Goal: Obtain resource: Obtain resource

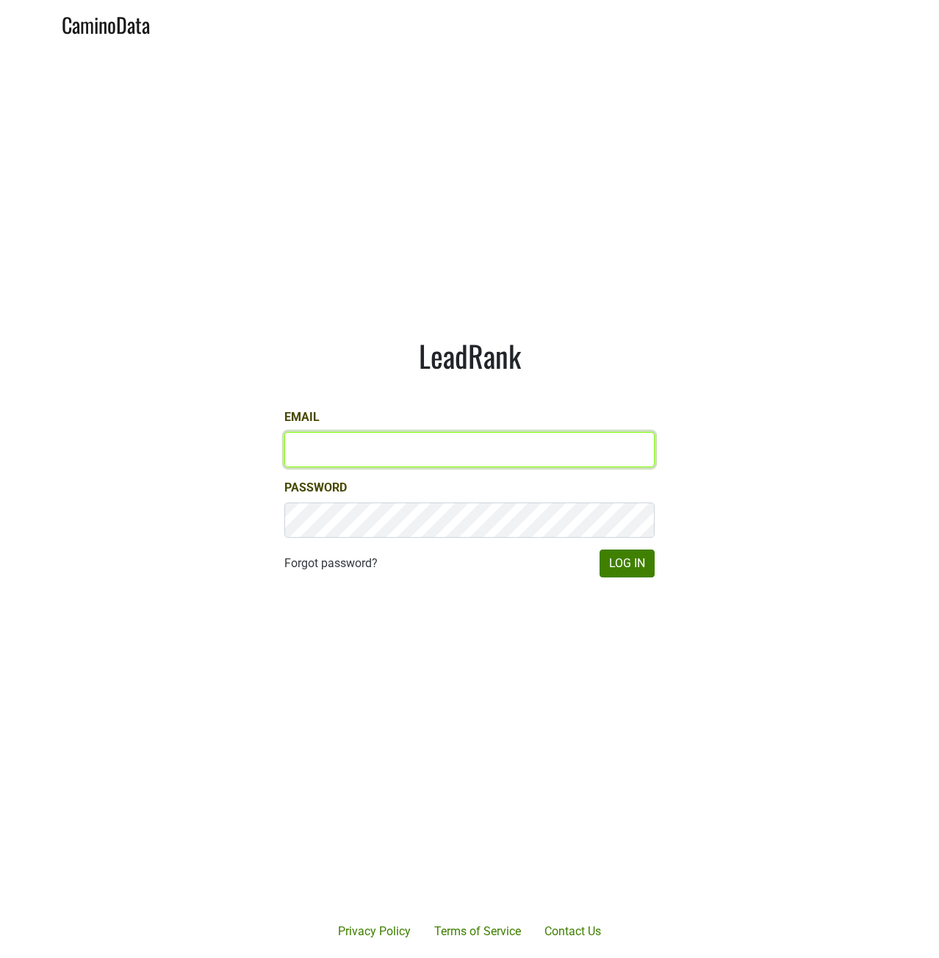
click at [410, 455] on input "Email" at bounding box center [469, 449] width 370 height 35
type input "[PERSON_NAME][EMAIL_ADDRESS][DOMAIN_NAME]"
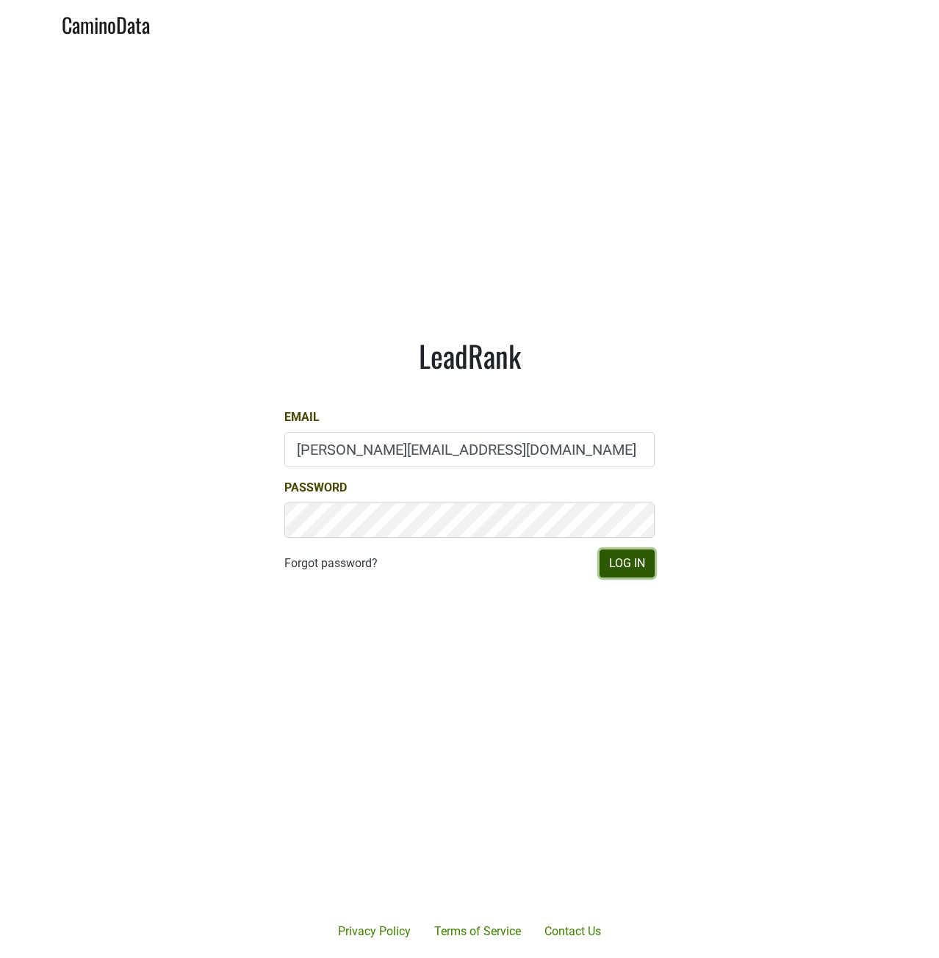
click at [622, 565] on button "Log In" at bounding box center [626, 563] width 55 height 28
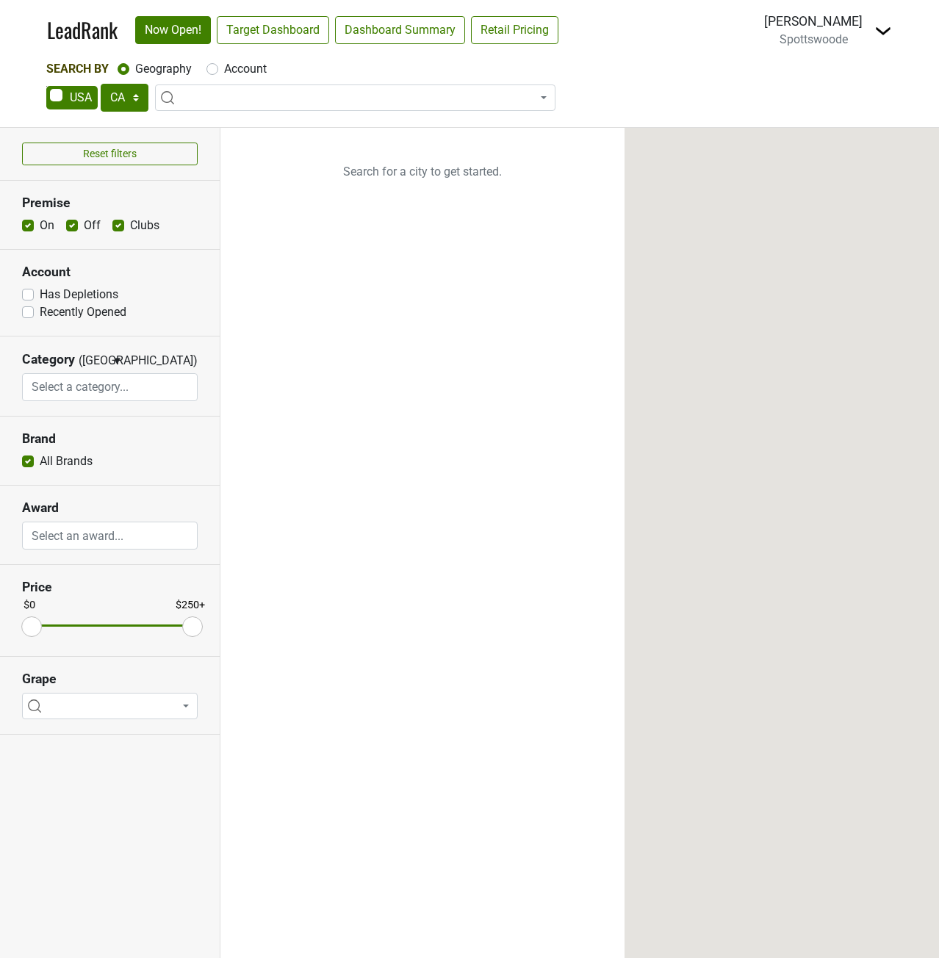
select select "CA"
select select
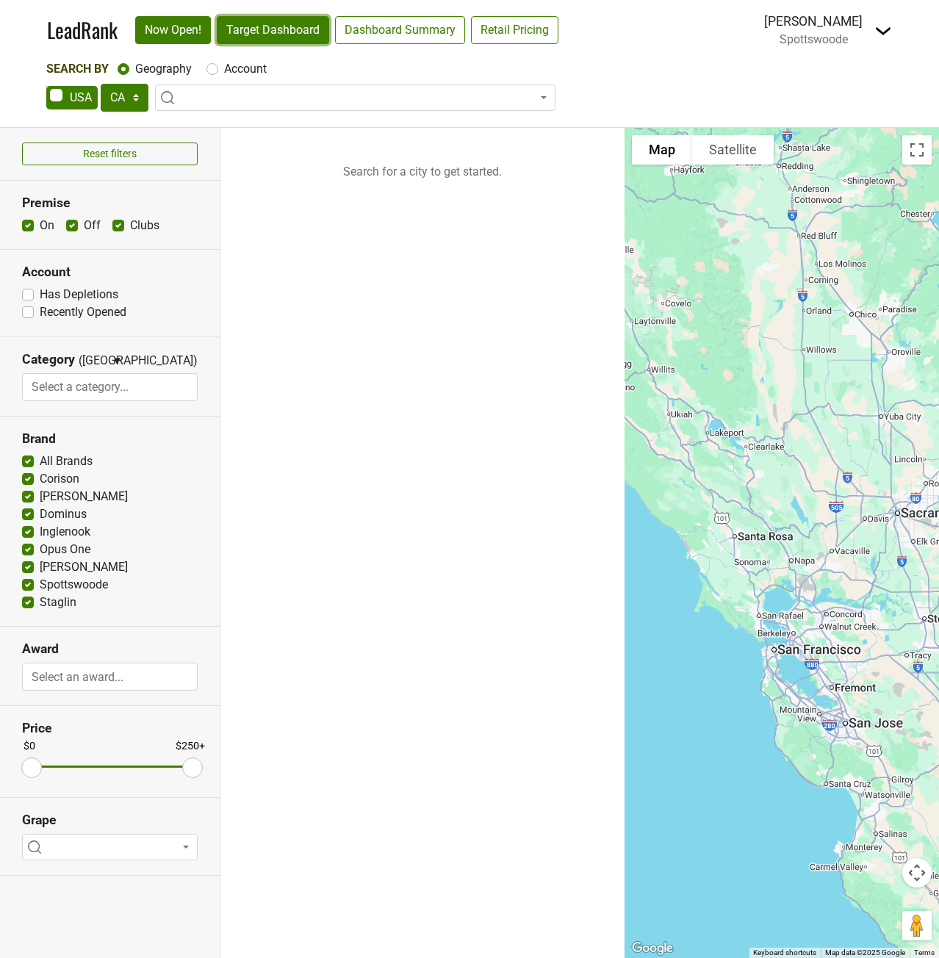
click at [254, 33] on link "Target Dashboard" at bounding box center [273, 30] width 112 height 28
click at [882, 30] on img at bounding box center [883, 31] width 18 height 18
click at [856, 79] on link "Open Breakdown" at bounding box center [829, 83] width 123 height 24
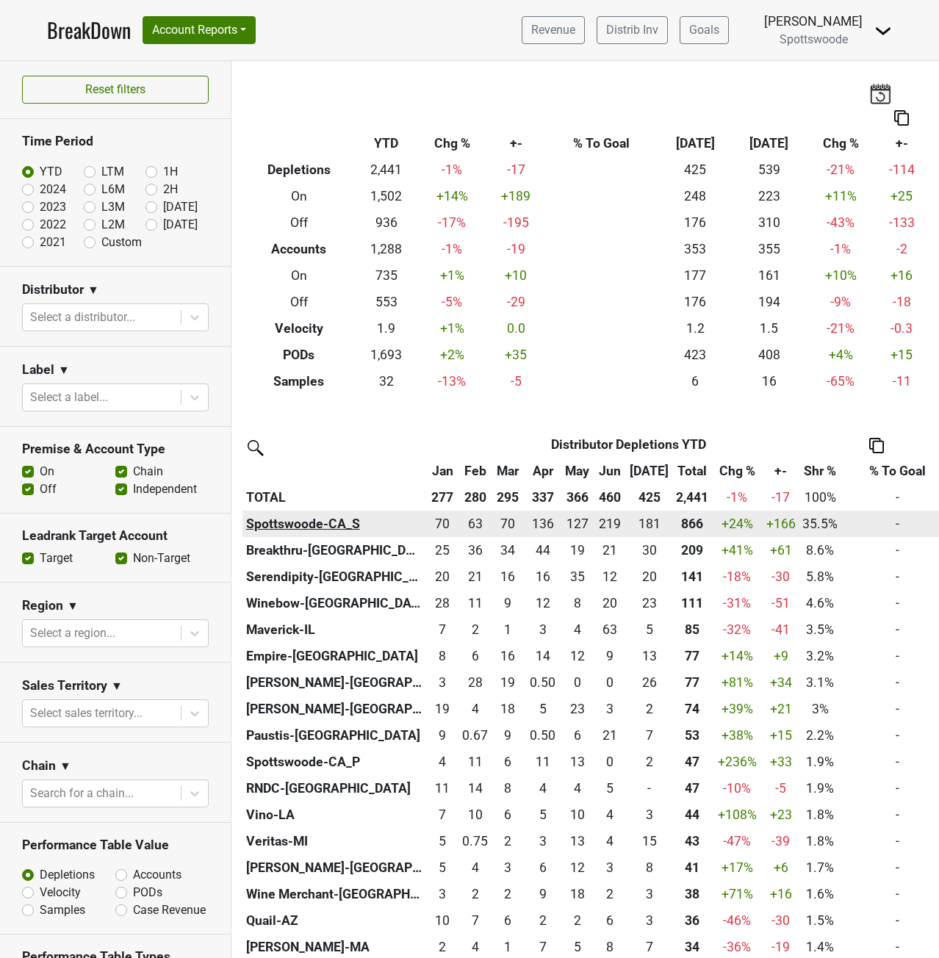
click at [307, 521] on th "Spottswoode-CA_S" at bounding box center [334, 524] width 184 height 26
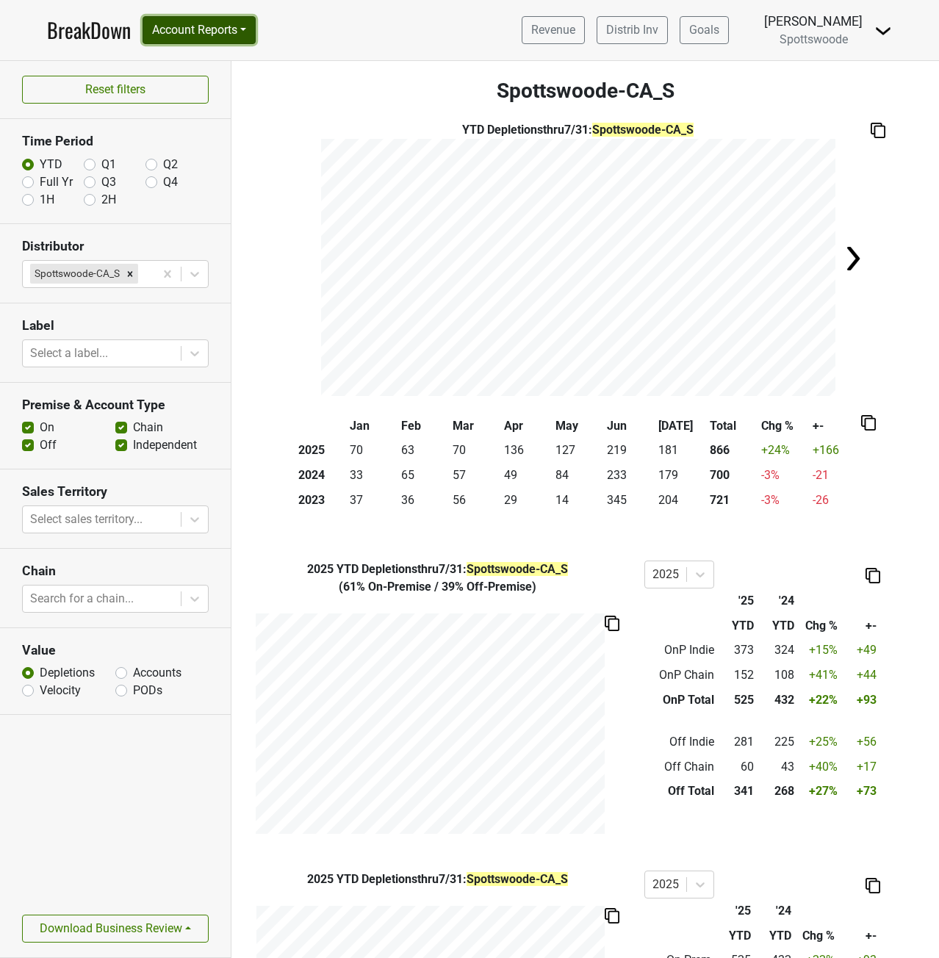
click at [246, 35] on button "Account Reports" at bounding box center [199, 30] width 113 height 28
click at [212, 65] on link "SuperRanker" at bounding box center [208, 64] width 130 height 24
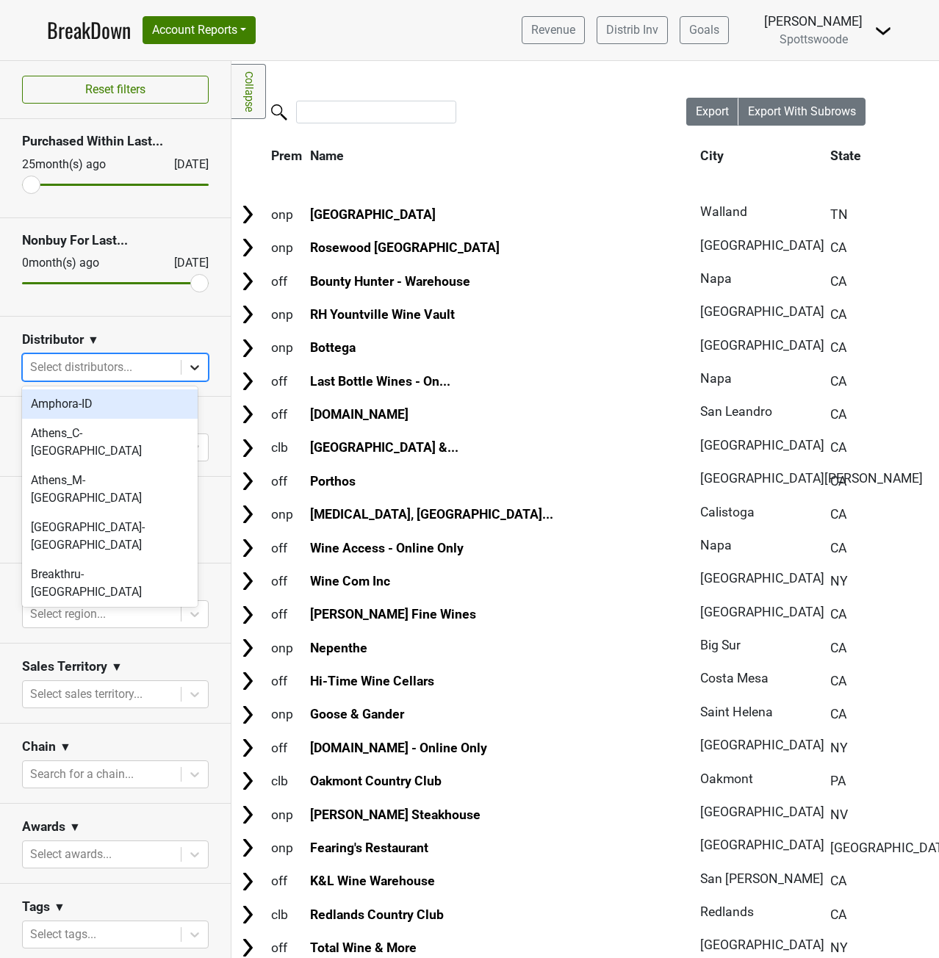
click at [187, 373] on icon at bounding box center [194, 367] width 15 height 15
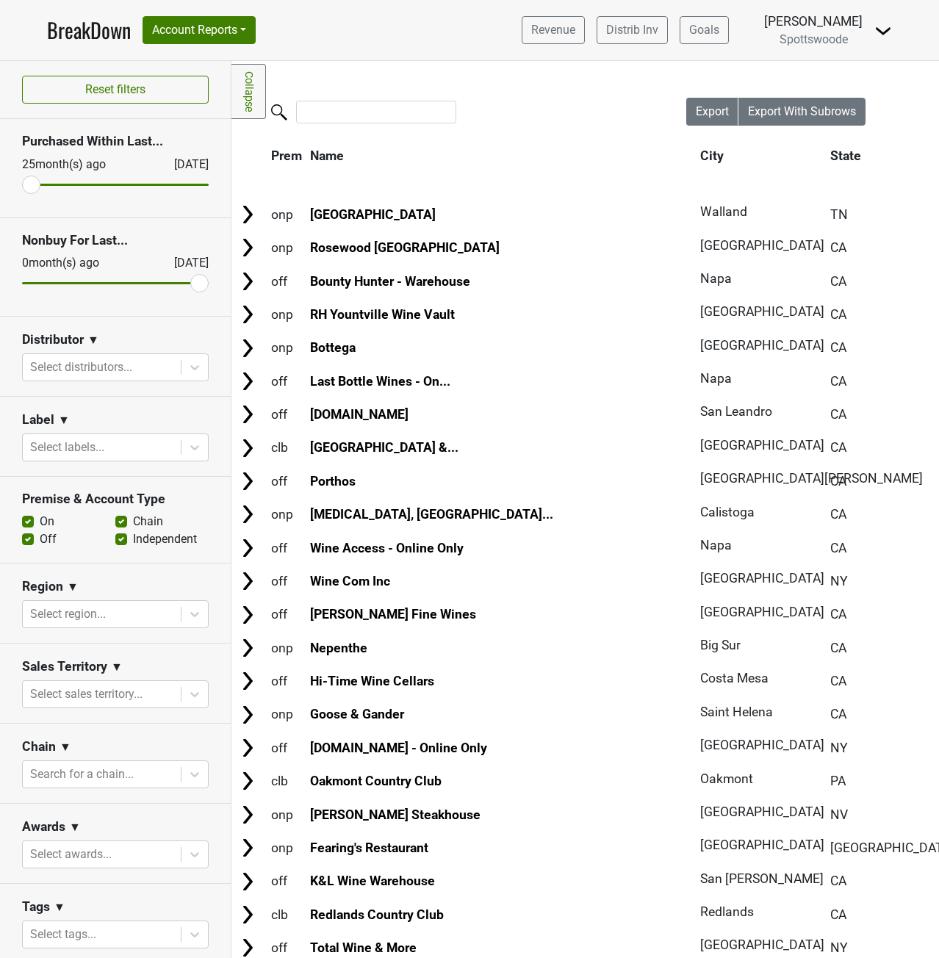
click at [196, 326] on section "Distributor ▼ Select distributors..." at bounding box center [115, 357] width 231 height 80
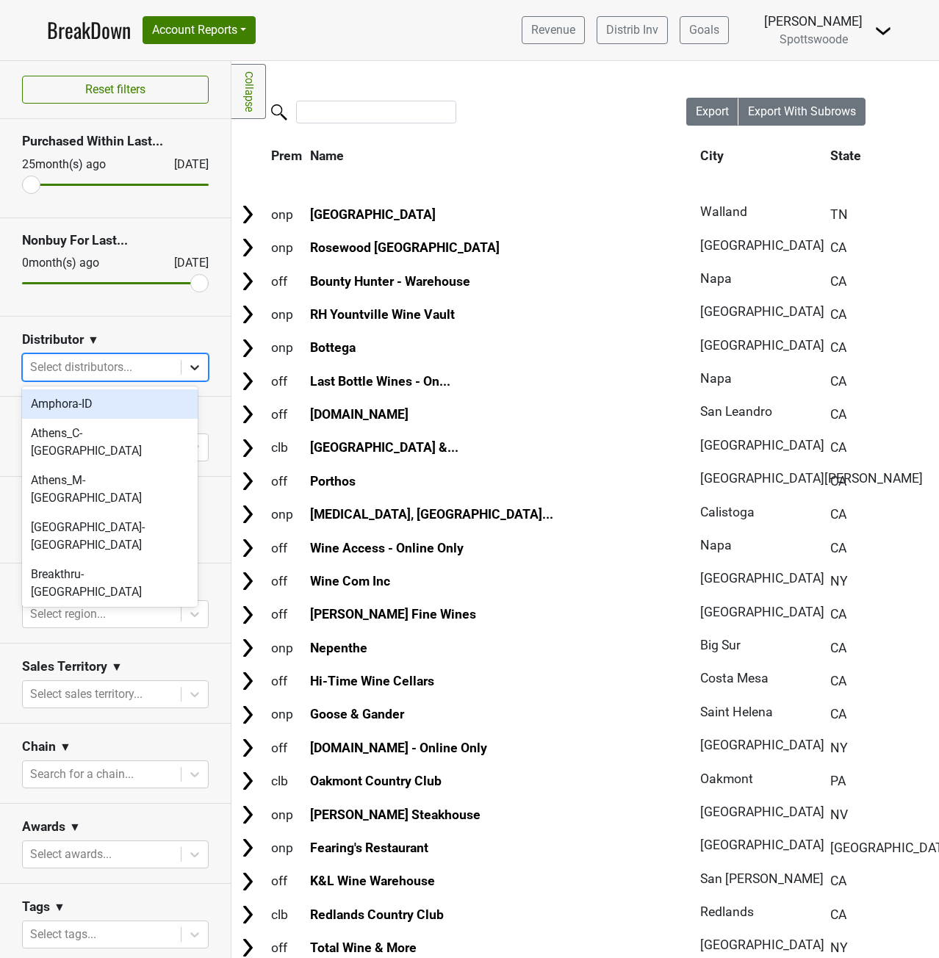
click at [187, 364] on icon at bounding box center [194, 367] width 15 height 15
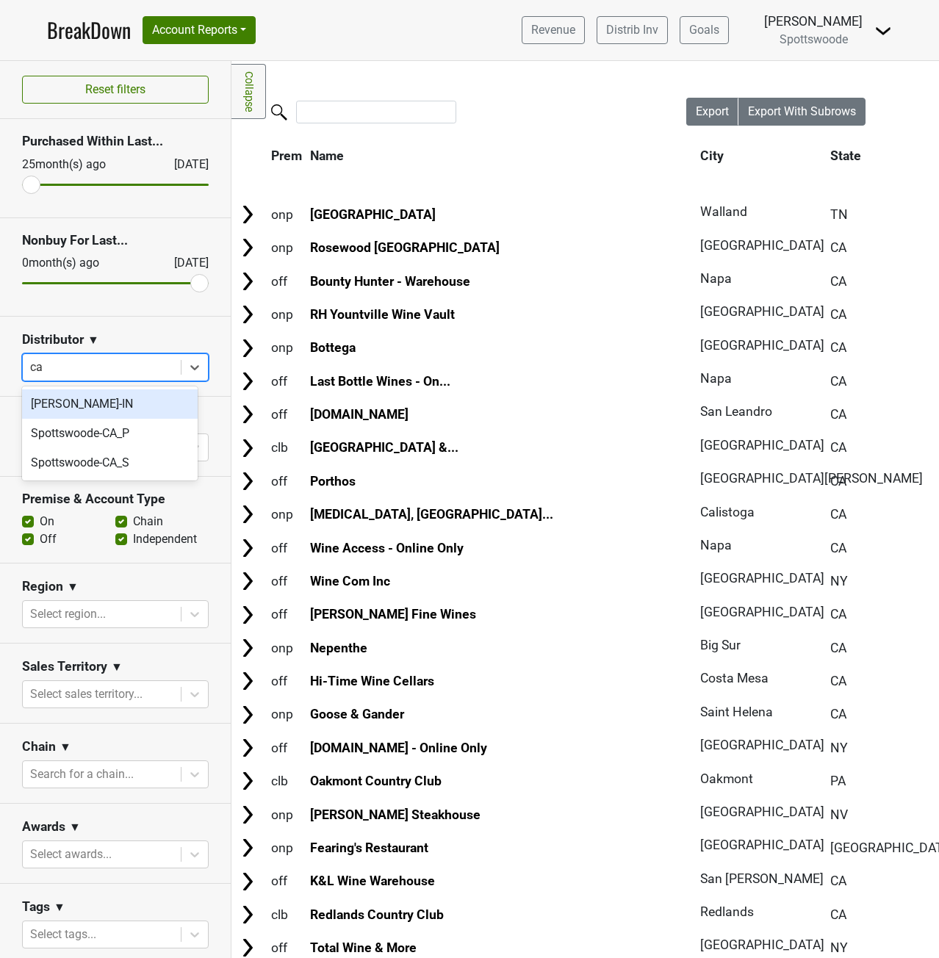
type input "c"
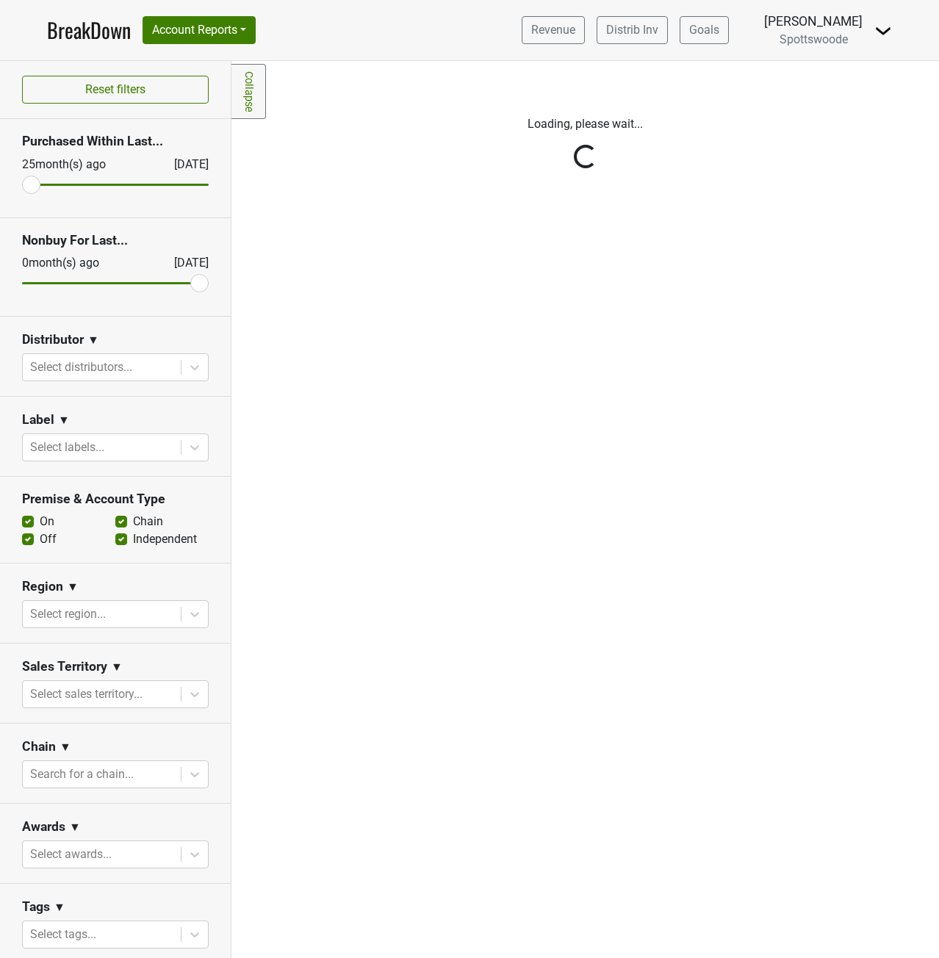
click at [132, 327] on div "Reset filters Purchased Within Last... 25 month(s) ago Aug '25 Nonbuy For Last.…" at bounding box center [115, 509] width 231 height 897
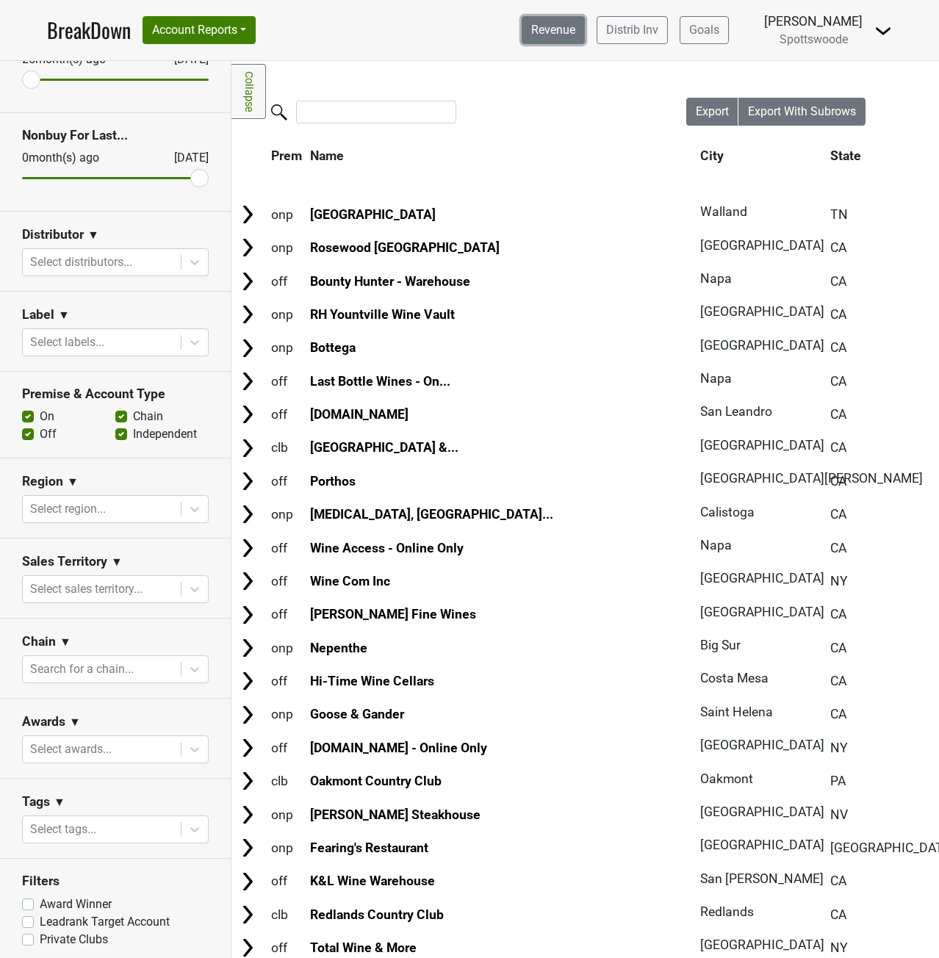
click at [560, 35] on link "Revenue" at bounding box center [553, 30] width 63 height 28
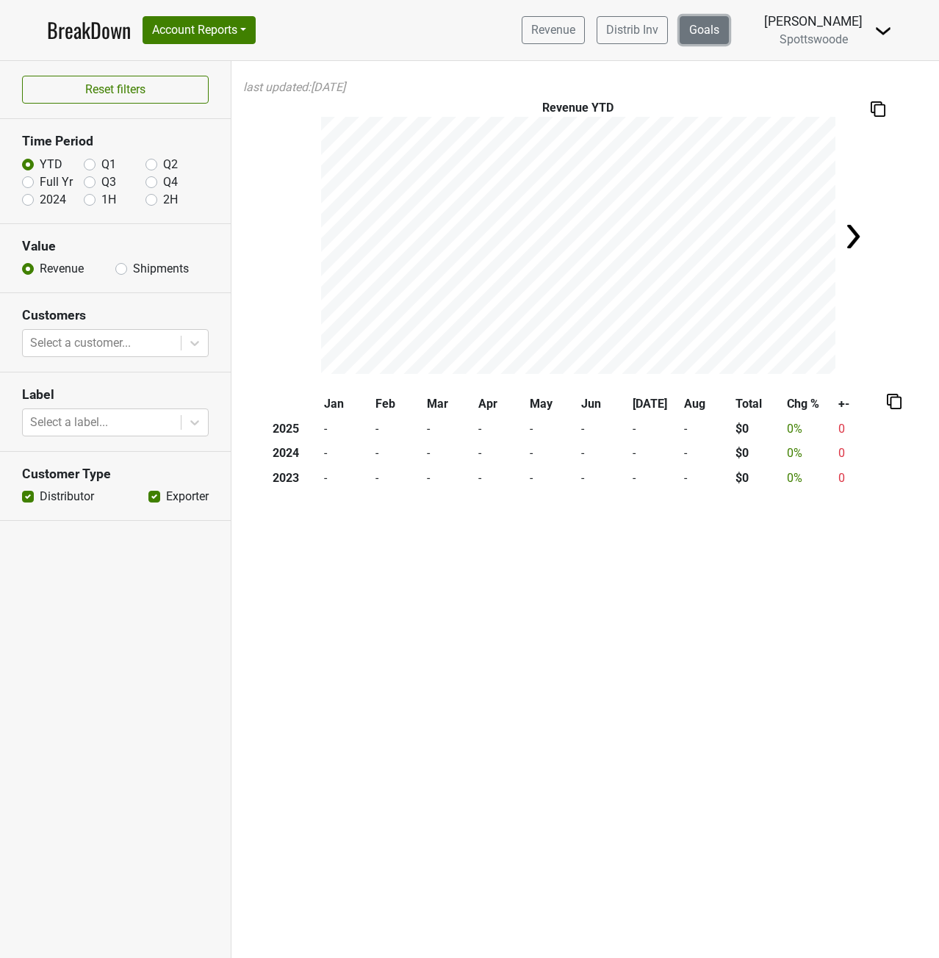
click at [699, 29] on link "Goals" at bounding box center [704, 30] width 49 height 28
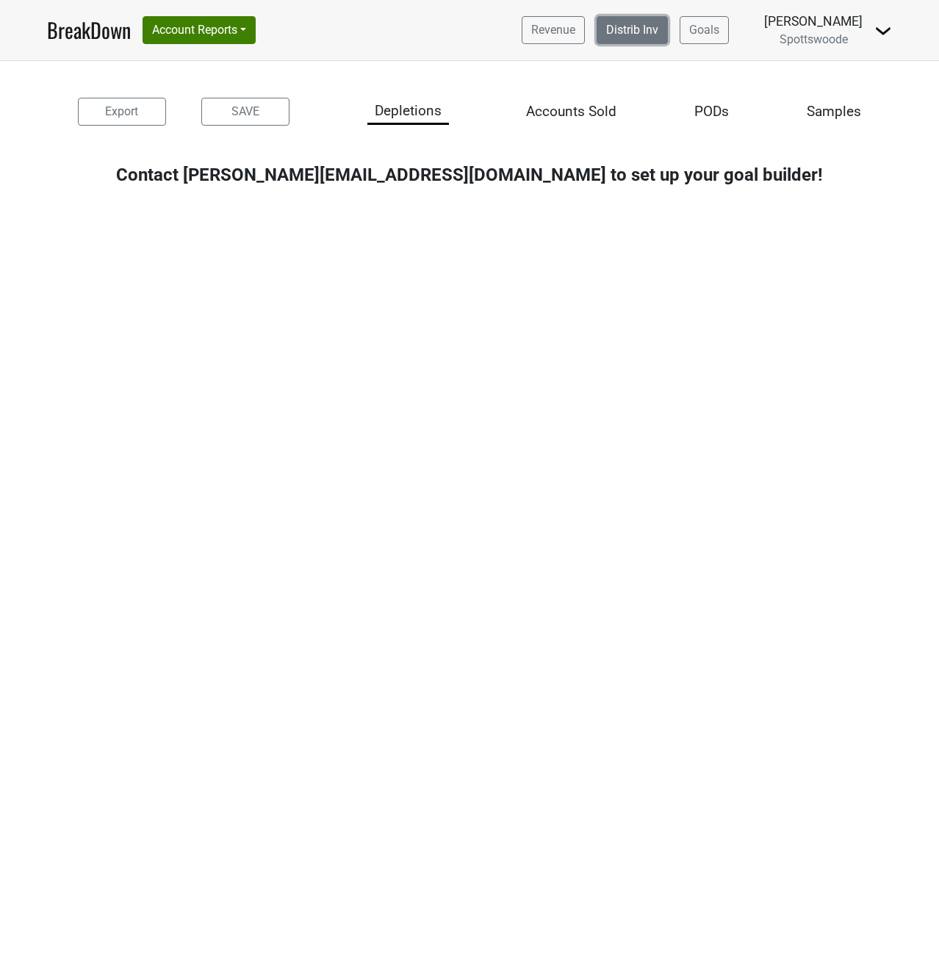
click at [640, 33] on link "Distrib Inv" at bounding box center [631, 30] width 71 height 28
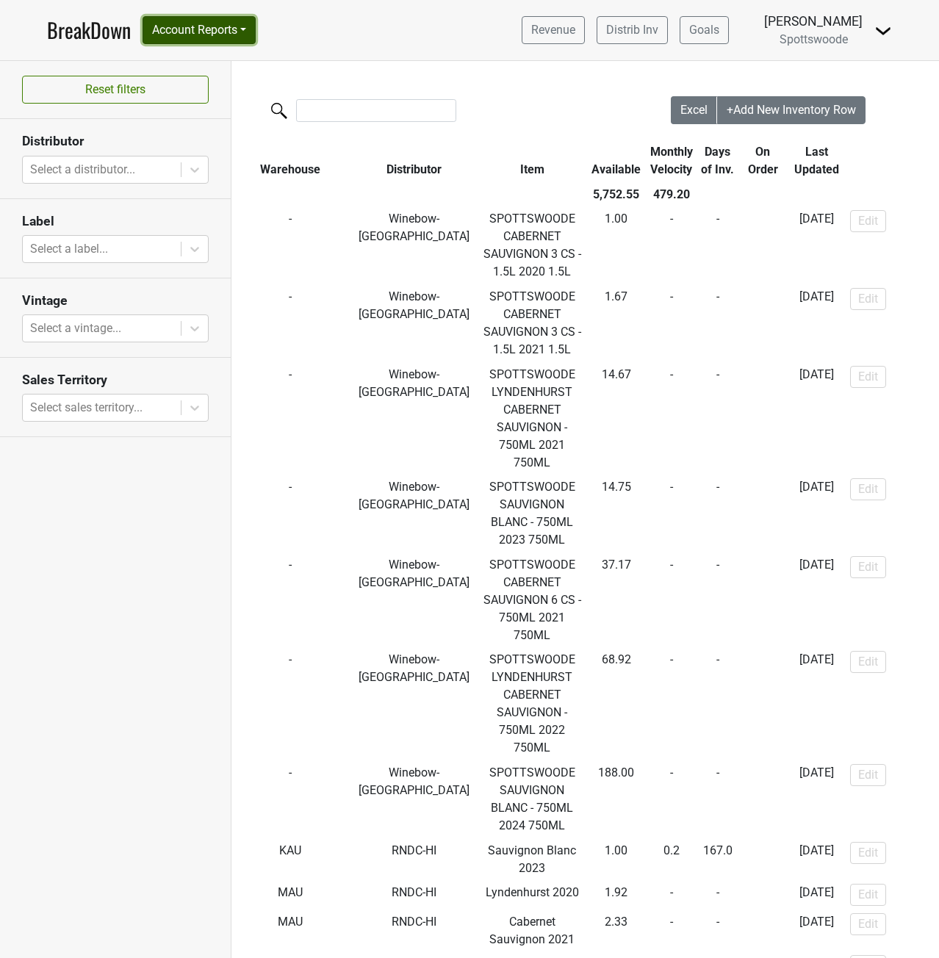
click at [244, 34] on button "Account Reports" at bounding box center [199, 30] width 113 height 28
click at [228, 63] on link "SuperRanker" at bounding box center [208, 64] width 130 height 24
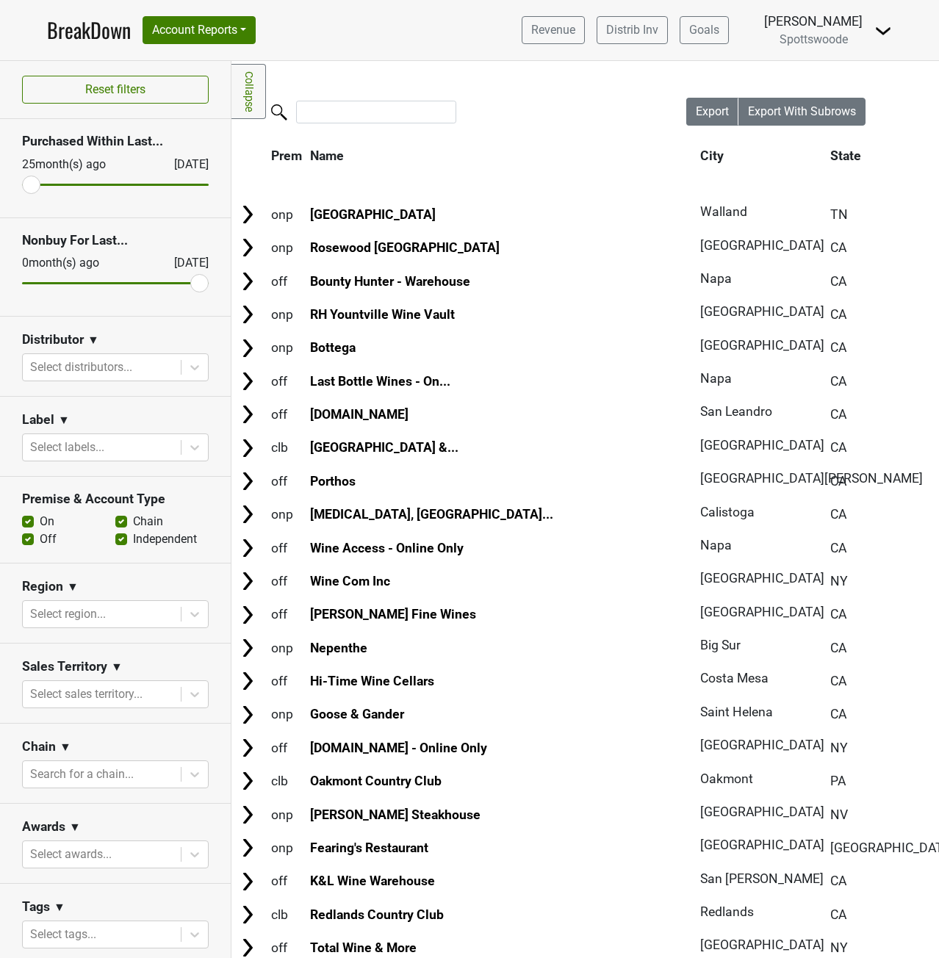
drag, startPoint x: 30, startPoint y: 186, endPoint x: 21, endPoint y: 186, distance: 9.5
click at [22, 186] on input "range" at bounding box center [115, 185] width 187 height 2
click at [763, 107] on span "Export With Subrows" at bounding box center [802, 111] width 108 height 14
click at [93, 34] on link "BreakDown" at bounding box center [89, 30] width 84 height 31
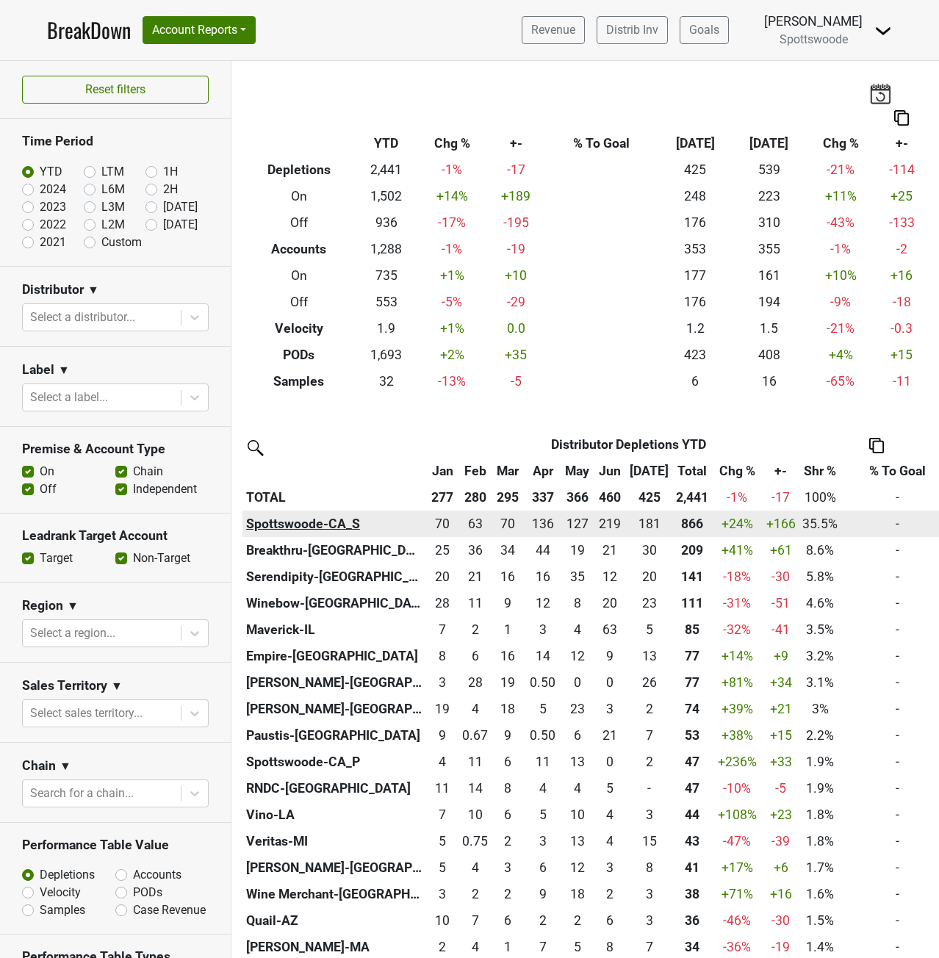
click at [309, 522] on th "Spottswoode-CA_S" at bounding box center [334, 524] width 184 height 26
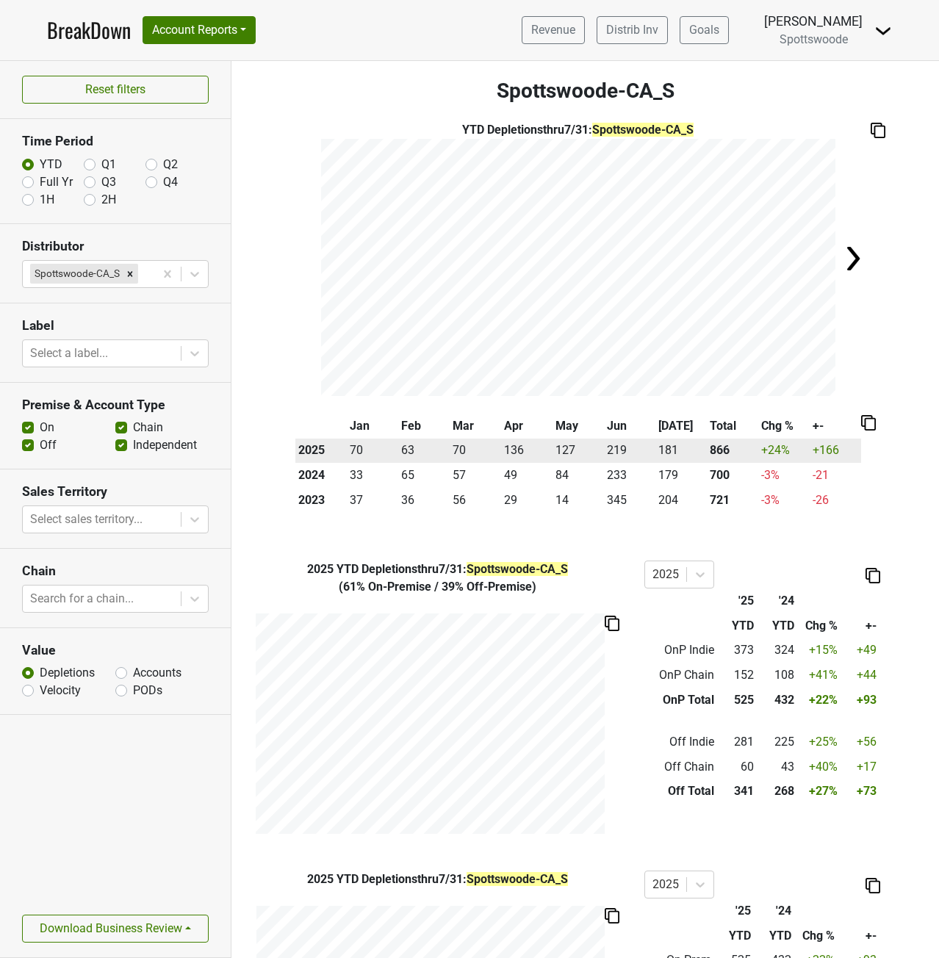
click at [323, 452] on th "2025" at bounding box center [320, 451] width 51 height 25
click at [311, 452] on th "2025" at bounding box center [320, 451] width 51 height 25
click at [361, 450] on td "70" at bounding box center [372, 451] width 51 height 25
click at [696, 577] on icon at bounding box center [700, 575] width 9 height 5
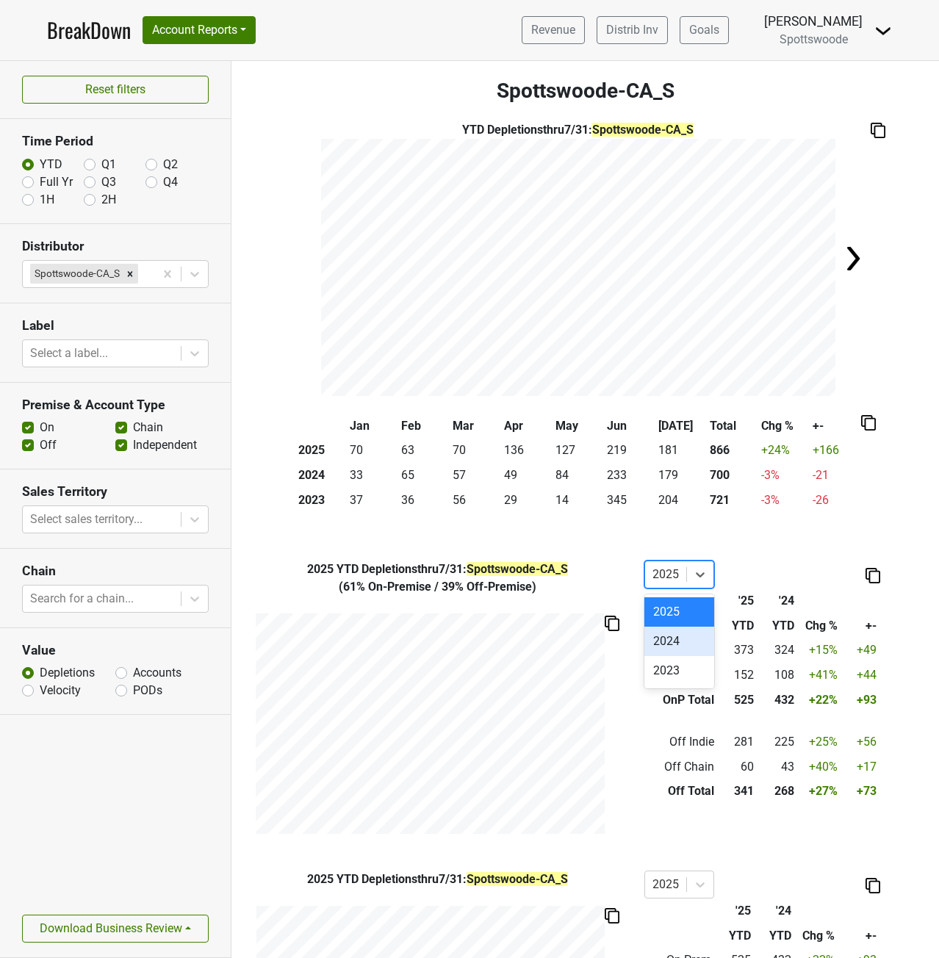
click at [678, 649] on div "2024" at bounding box center [679, 641] width 70 height 29
click at [687, 574] on div at bounding box center [700, 574] width 26 height 26
click at [674, 613] on div "2025" at bounding box center [679, 611] width 70 height 29
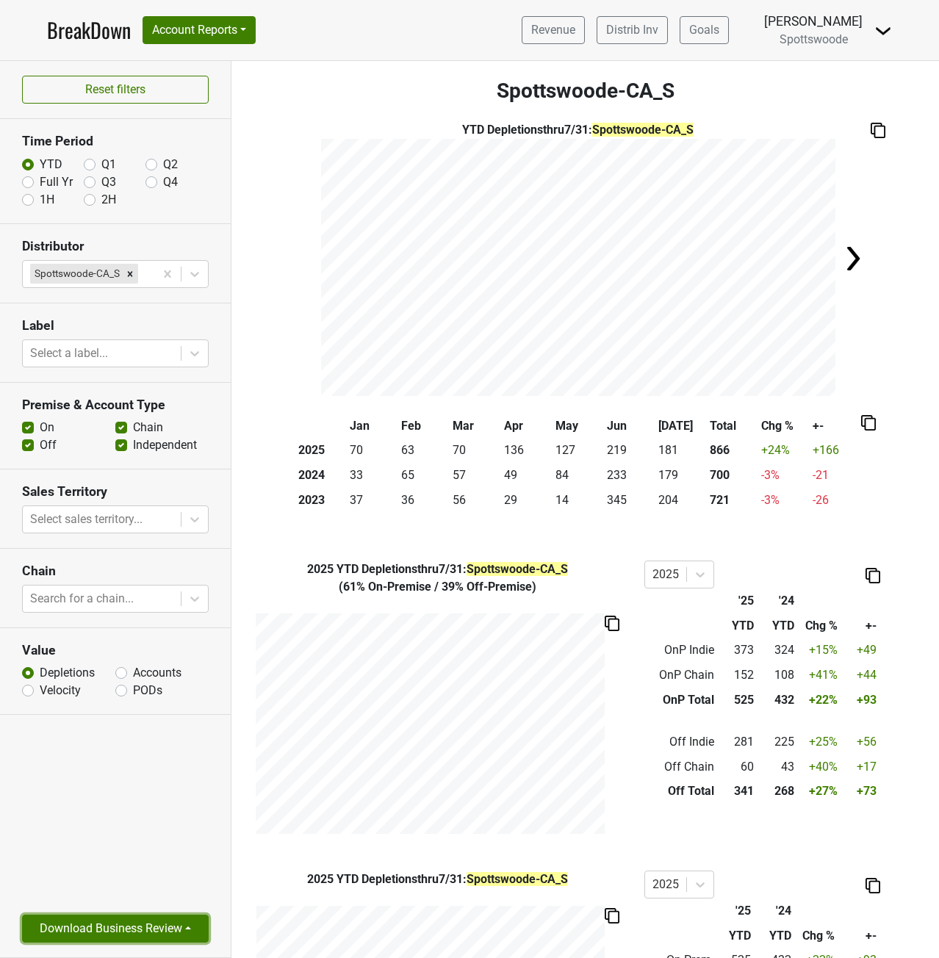
click at [170, 934] on button "Download Business Review" at bounding box center [115, 929] width 187 height 28
click at [142, 845] on link "2 Page Business Review" at bounding box center [103, 848] width 161 height 24
